Goal: Information Seeking & Learning: Compare options

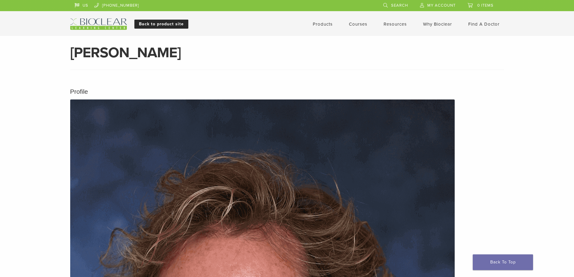
click at [134, 27] on link "Back to product site" at bounding box center [161, 24] width 54 height 9
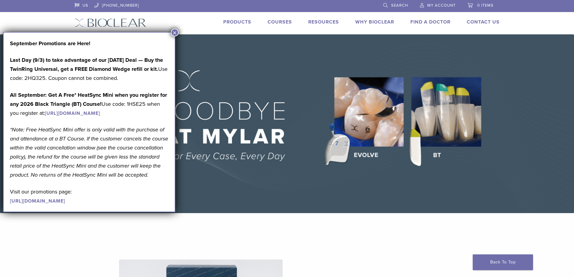
click at [176, 31] on button "×" at bounding box center [175, 33] width 8 height 8
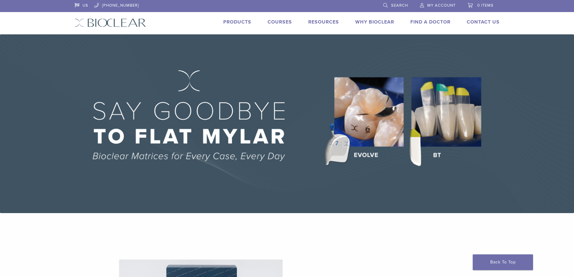
click at [237, 25] on link "Products" at bounding box center [237, 22] width 28 height 6
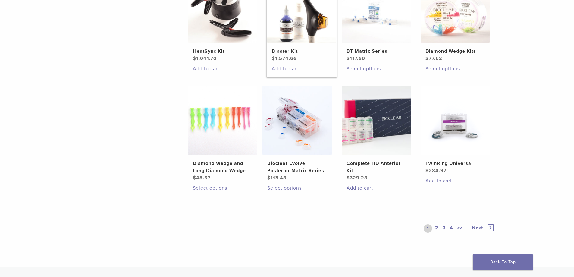
scroll to position [422, 0]
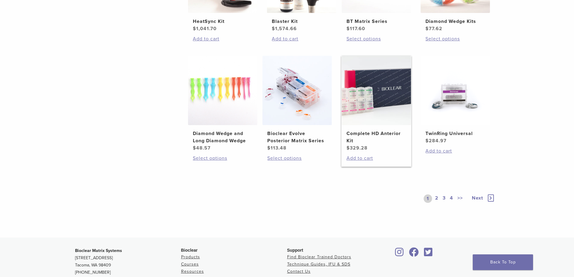
click at [403, 144] on h2 "Complete HD Anterior Kit" at bounding box center [376, 137] width 60 height 14
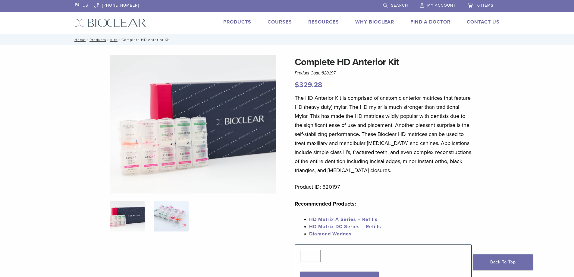
click at [154, 231] on img at bounding box center [171, 216] width 35 height 30
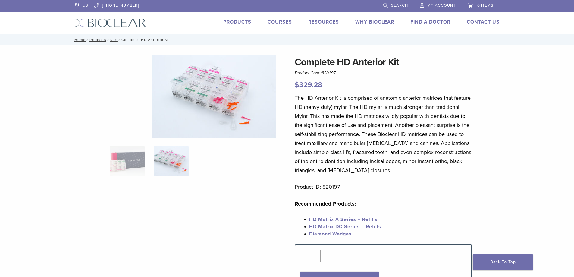
click at [239, 21] on li "Products" at bounding box center [237, 21] width 28 height 7
click at [239, 25] on link "Products" at bounding box center [237, 22] width 28 height 6
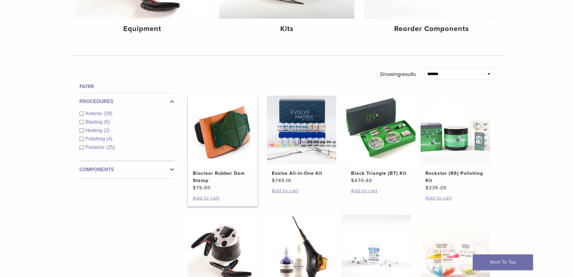
scroll to position [211, 0]
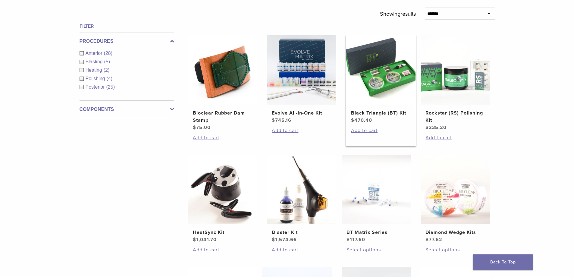
click at [384, 117] on h2 "Black Triangle (BT) Kit" at bounding box center [381, 112] width 60 height 7
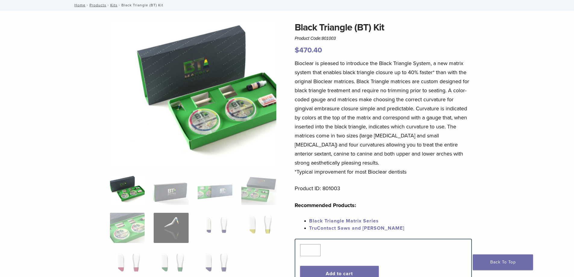
scroll to position [90, 0]
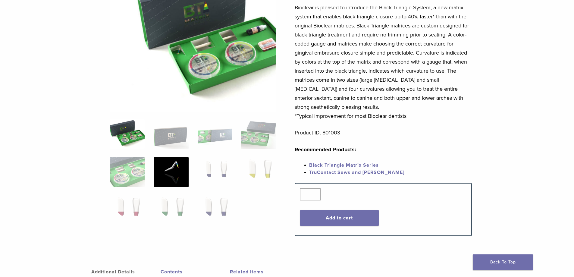
click at [154, 175] on img at bounding box center [171, 172] width 35 height 30
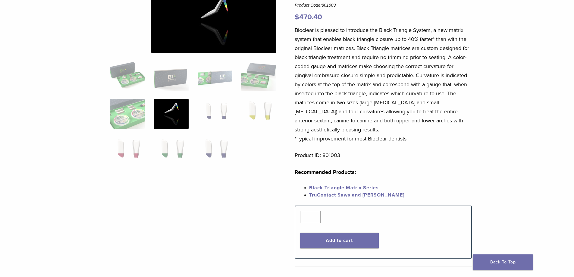
scroll to position [30, 0]
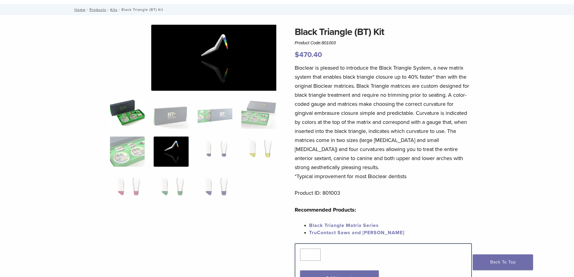
click at [110, 115] on img at bounding box center [127, 114] width 35 height 30
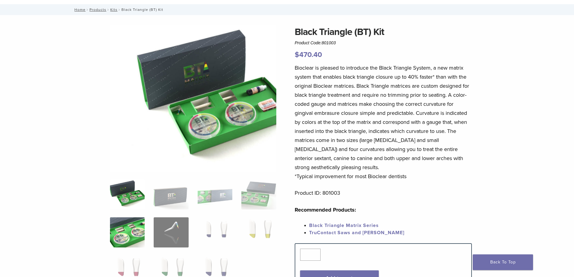
click at [110, 242] on img at bounding box center [127, 232] width 35 height 30
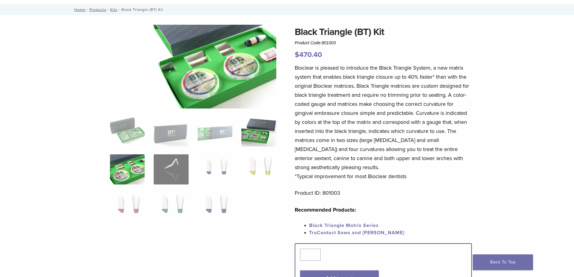
click at [249, 137] on img at bounding box center [258, 131] width 35 height 30
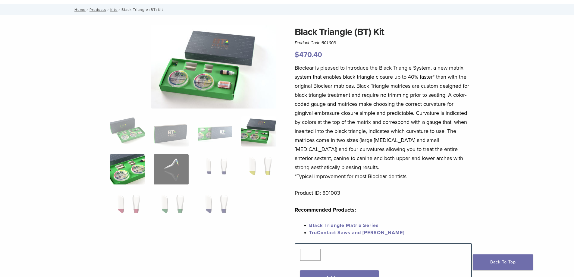
click at [110, 177] on img at bounding box center [127, 169] width 35 height 30
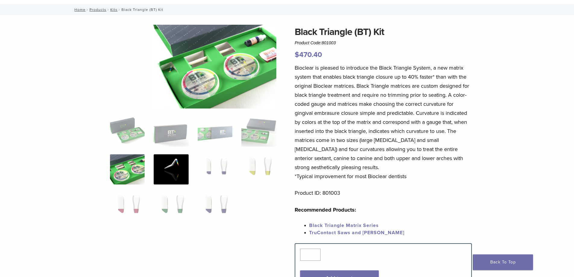
click at [154, 177] on img at bounding box center [171, 169] width 35 height 30
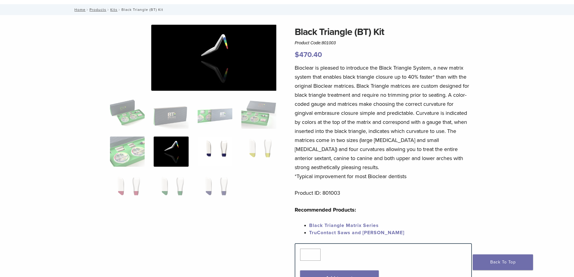
click at [198, 166] on img at bounding box center [215, 151] width 35 height 30
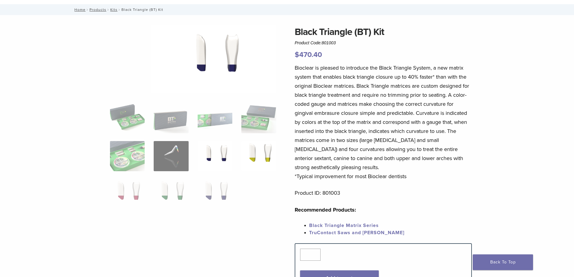
click at [263, 164] on img at bounding box center [258, 156] width 35 height 30
click at [110, 205] on img at bounding box center [127, 194] width 35 height 30
click at [110, 207] on img at bounding box center [127, 194] width 35 height 30
click at [110, 202] on img at bounding box center [127, 194] width 35 height 30
click at [154, 204] on img at bounding box center [171, 194] width 35 height 30
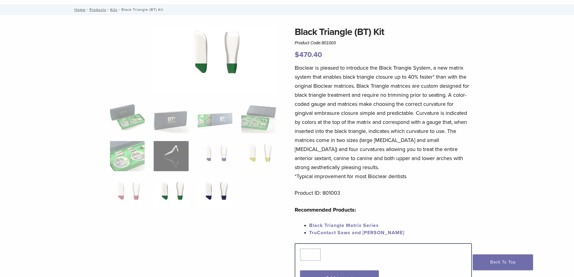
click at [209, 206] on img at bounding box center [215, 194] width 35 height 30
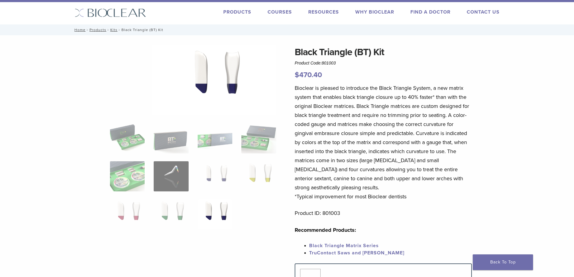
scroll to position [0, 0]
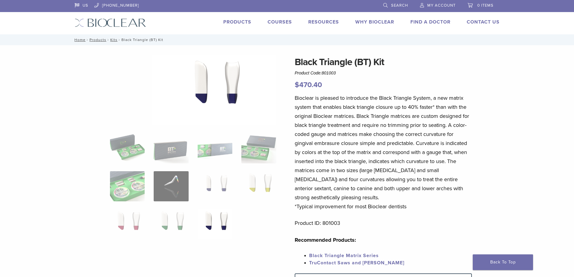
click at [229, 20] on li "Products" at bounding box center [237, 21] width 28 height 7
click at [231, 23] on link "Products" at bounding box center [237, 22] width 28 height 6
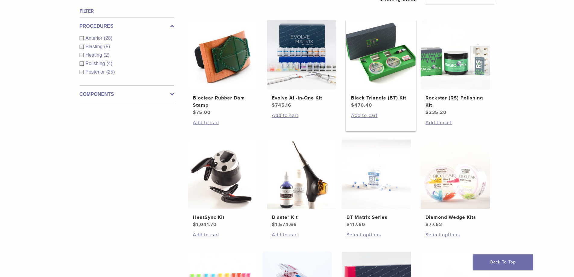
scroll to position [241, 0]
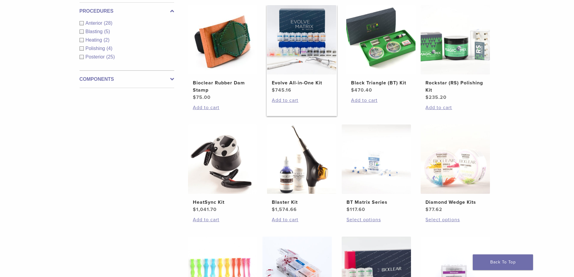
click at [289, 86] on h2 "Evolve All-in-One Kit" at bounding box center [302, 82] width 60 height 7
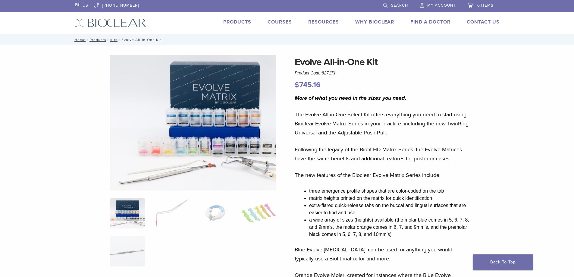
click at [232, 25] on link "Products" at bounding box center [237, 22] width 28 height 6
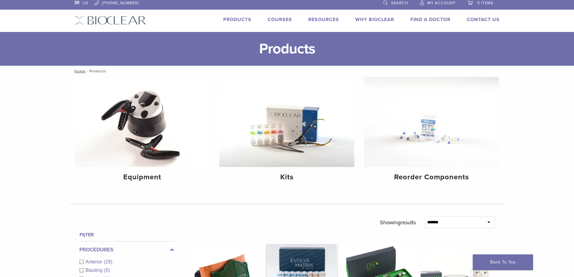
scroll to position [211, 0]
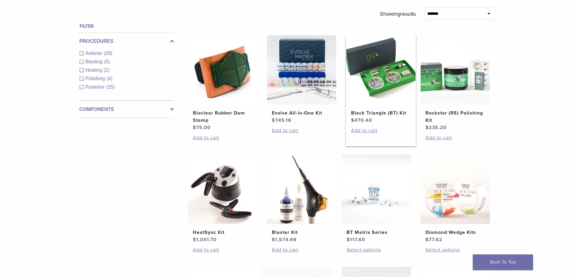
click at [372, 117] on h2 "Black Triangle (BT) Kit" at bounding box center [381, 112] width 60 height 7
